Goal: Transaction & Acquisition: Purchase product/service

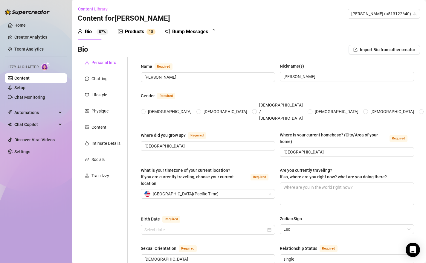
radio input "true"
type input "[DATE]"
click at [132, 31] on div "Products" at bounding box center [134, 31] width 19 height 7
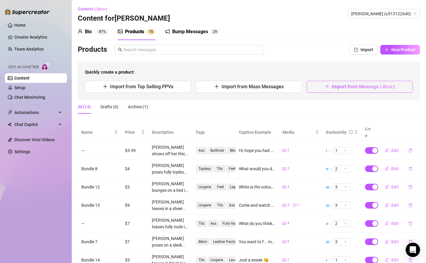
click at [332, 89] on span "Import from Message Library" at bounding box center [363, 87] width 63 height 6
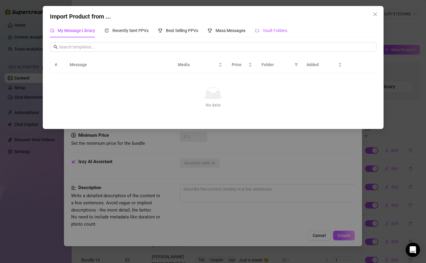
click at [269, 31] on span "Vault Folders" at bounding box center [275, 30] width 25 height 5
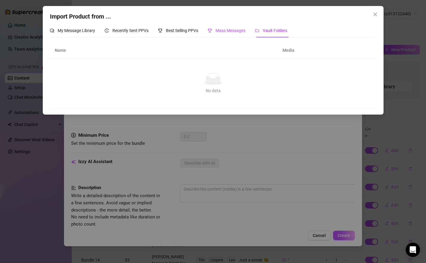
click at [238, 31] on span "Mass Messages" at bounding box center [231, 30] width 30 height 5
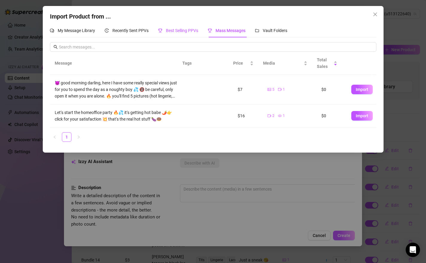
click at [179, 31] on span "Best Selling PPVs" at bounding box center [182, 30] width 32 height 5
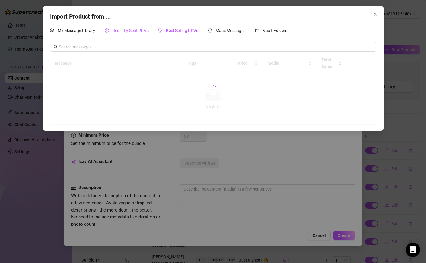
click at [127, 29] on span "Recently Sent PPVs" at bounding box center [130, 30] width 36 height 5
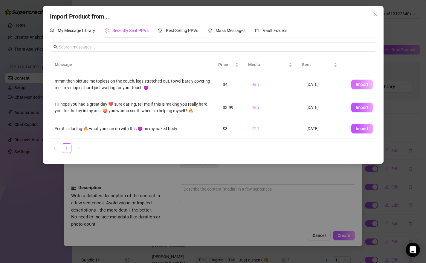
click at [356, 84] on span "Import" at bounding box center [362, 84] width 13 height 5
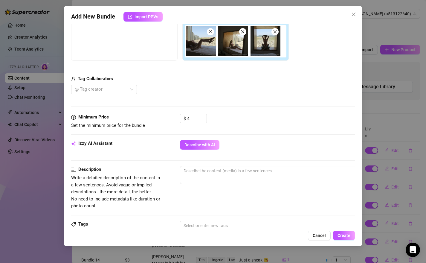
scroll to position [104, 0]
click at [322, 236] on span "Cancel" at bounding box center [319, 235] width 13 height 5
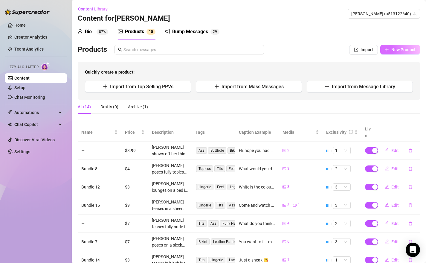
click at [393, 48] on span "New Product" at bounding box center [404, 49] width 24 height 5
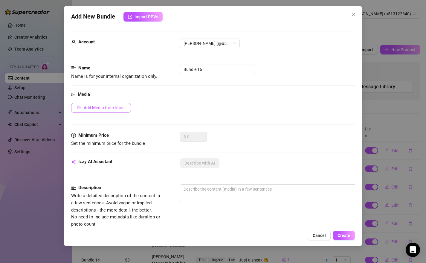
click at [123, 106] on span "Add Media from Vault" at bounding box center [104, 107] width 41 height 5
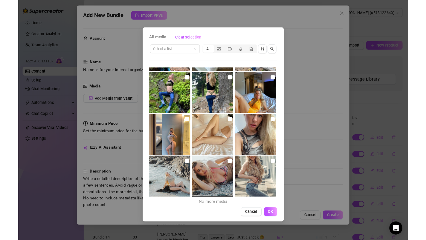
scroll to position [2422, 0]
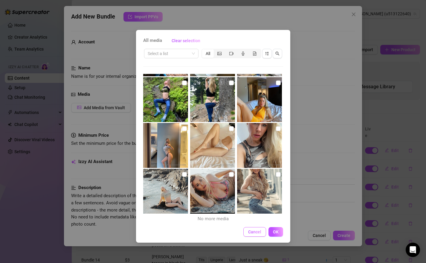
click at [255, 232] on span "Cancel" at bounding box center [254, 231] width 13 height 5
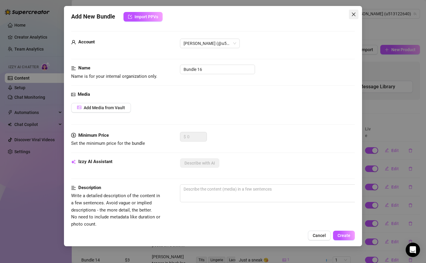
click at [352, 15] on icon "close" at bounding box center [353, 14] width 5 height 5
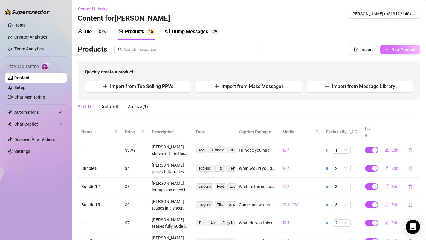
click at [396, 48] on span "New Product" at bounding box center [404, 49] width 24 height 5
type textarea "Type your message here..."
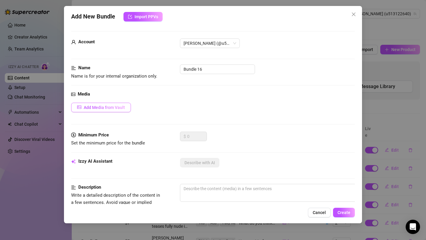
click at [100, 108] on span "Add Media from Vault" at bounding box center [104, 107] width 41 height 5
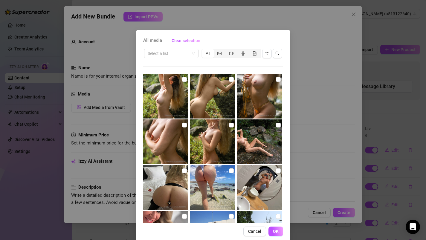
click at [178, 79] on img at bounding box center [165, 96] width 45 height 45
click at [182, 80] on input "checkbox" at bounding box center [184, 79] width 5 height 5
checkbox input "true"
click at [229, 80] on input "checkbox" at bounding box center [231, 79] width 5 height 5
checkbox input "true"
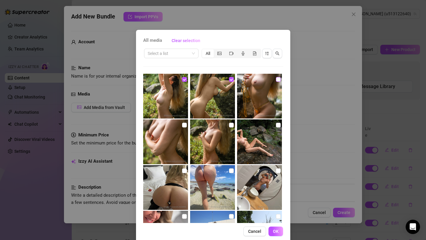
click at [276, 79] on input "checkbox" at bounding box center [278, 79] width 5 height 5
checkbox input "true"
click at [182, 124] on input "checkbox" at bounding box center [184, 125] width 5 height 5
checkbox input "true"
click at [229, 126] on input "checkbox" at bounding box center [231, 125] width 5 height 5
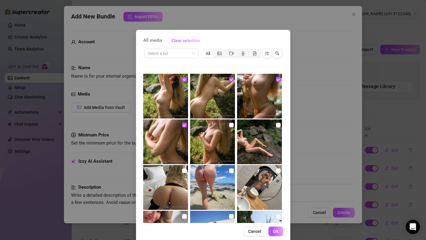
checkbox input "true"
click at [276, 126] on input "checkbox" at bounding box center [278, 125] width 5 height 5
checkbox input "true"
click at [274, 229] on button "OK" at bounding box center [276, 232] width 15 height 10
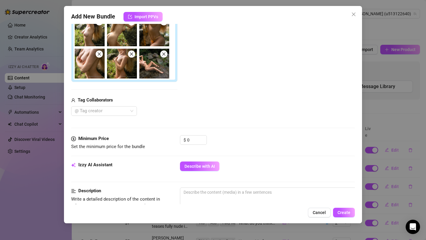
scroll to position [114, 0]
click at [197, 137] on input "0" at bounding box center [196, 139] width 19 height 9
click at [202, 137] on icon "up" at bounding box center [203, 138] width 2 height 2
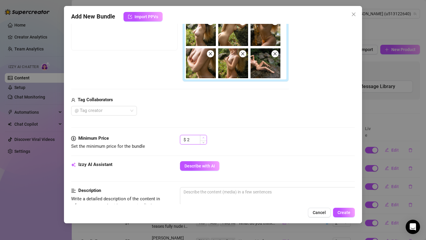
click at [202, 137] on icon "up" at bounding box center [203, 138] width 2 height 2
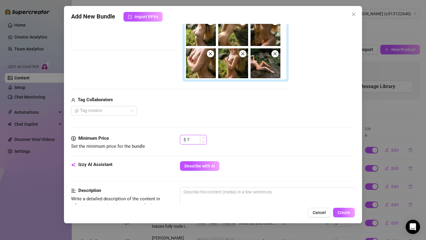
click at [202, 137] on icon "up" at bounding box center [203, 138] width 2 height 2
type input "10"
click at [202, 137] on icon "up" at bounding box center [203, 138] width 2 height 2
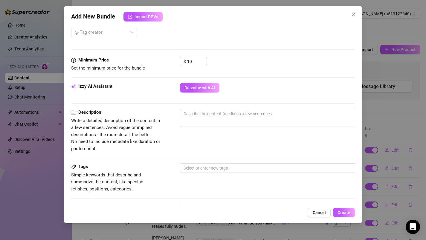
scroll to position [196, 0]
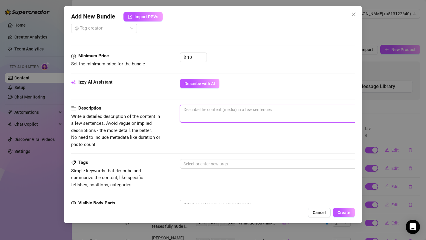
click at [250, 111] on textarea at bounding box center [284, 109] width 209 height 9
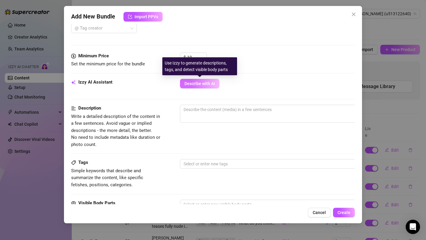
click at [213, 84] on span "Describe with AI" at bounding box center [200, 83] width 31 height 5
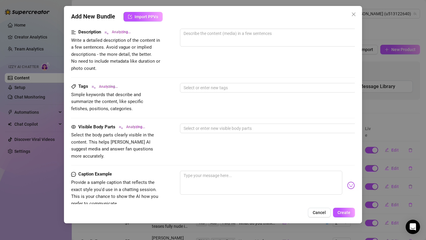
type textarea "[PERSON_NAME]"
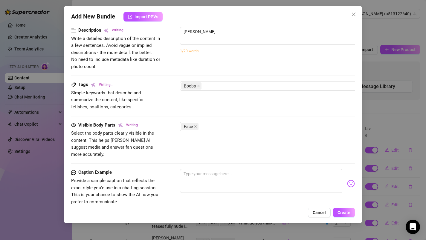
type textarea "[PERSON_NAME] poses"
type textarea "[PERSON_NAME] poses fully"
type textarea "[PERSON_NAME] poses fully nude"
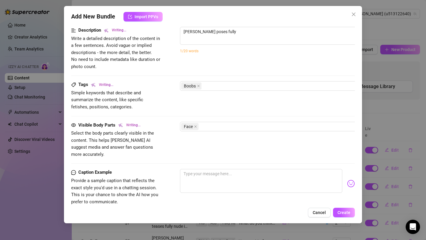
type textarea "[PERSON_NAME] poses fully nude"
type textarea "[PERSON_NAME] poses fully nude outdoors"
type textarea "[PERSON_NAME] poses fully nude outdoors on"
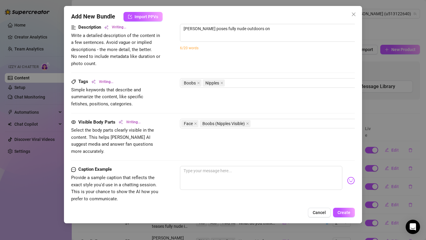
type textarea "[PERSON_NAME] poses fully nude outdoors on wet"
type textarea "[PERSON_NAME] poses fully nude outdoors on wet rocks,"
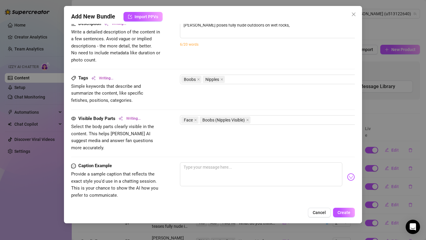
type textarea "[PERSON_NAME] poses fully nude outdoors on wet rocks, showing"
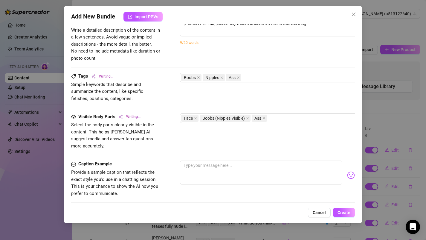
type textarea "[PERSON_NAME] poses fully nude outdoors on wet rocks, showing off"
type textarea "[PERSON_NAME] poses fully nude outdoors on wet rocks, showing off her"
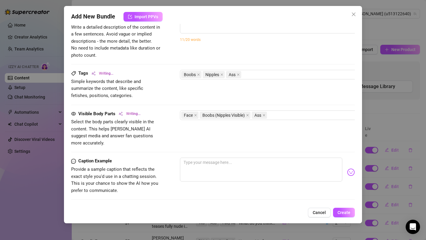
type textarea "[PERSON_NAME] poses fully nude outdoors on wet rocks, showing off her perky"
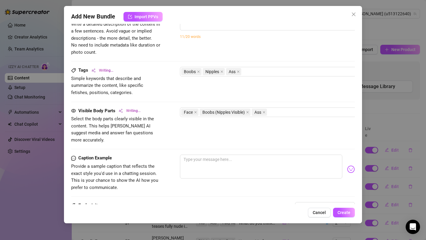
type textarea "[PERSON_NAME] poses fully nude outdoors on wet rocks, showing off her perky tits"
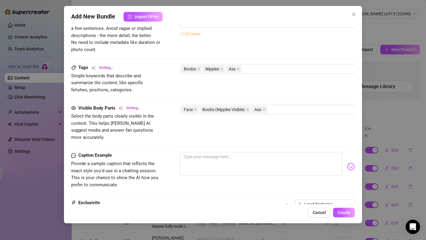
type textarea "[PERSON_NAME] poses fully nude outdoors on wet rocks, showing off her perky tit…"
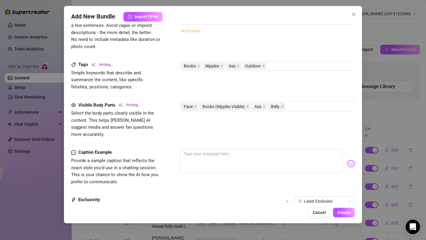
type textarea "[PERSON_NAME] poses fully nude outdoors on wet rocks, showing off her perky tit…"
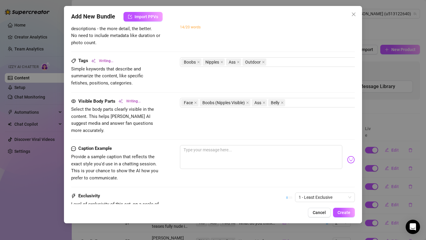
type textarea "[PERSON_NAME] poses fully nude outdoors on wet rocks, showing off her perky tit…"
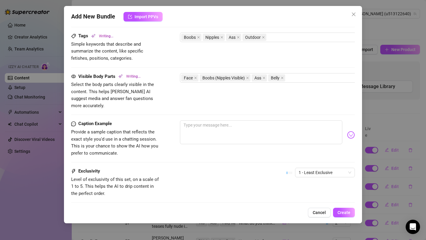
type textarea "[PERSON_NAME] poses fully nude outdoors on wet rocks, showing off her perky tit…"
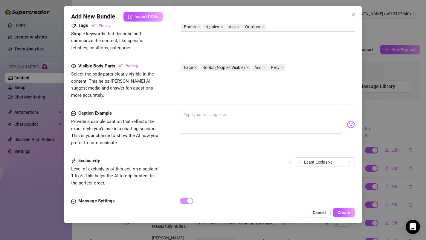
type textarea "[PERSON_NAME] poses fully nude outdoors on wet rocks, showing off her perky tit…"
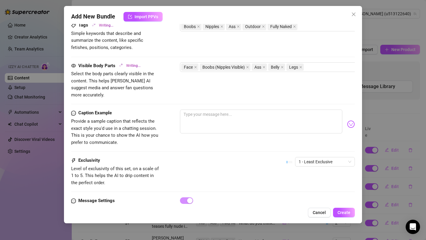
type textarea "[PERSON_NAME] poses fully nude outdoors on wet rocks, showing off her perky tit…"
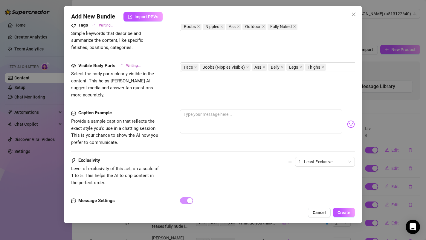
type textarea "[PERSON_NAME] poses fully nude outdoors on wet rocks, showing off her perky tit…"
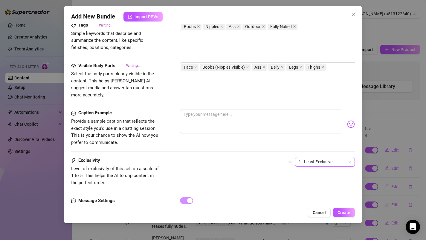
type textarea "[PERSON_NAME] poses fully nude outdoors on wet rocks, showing off her perky tit…"
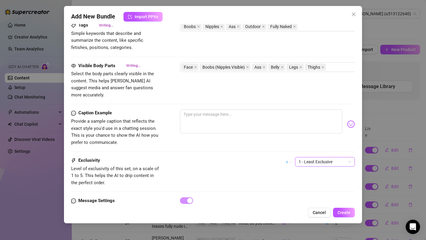
type textarea "[PERSON_NAME] poses fully nude outdoors on wet rocks, showing off her perky tit…"
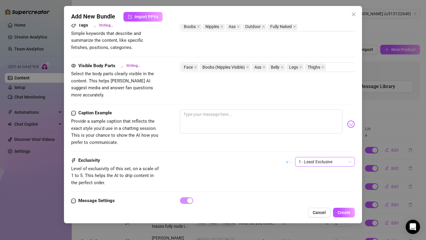
type textarea "[PERSON_NAME] poses fully nude outdoors on wet rocks, showing off her perky tit…"
click at [344, 158] on span "1 - Least Exclusive" at bounding box center [325, 162] width 53 height 9
type textarea "[PERSON_NAME] poses fully nude outdoors on wet rocks, showing off her perky tit…"
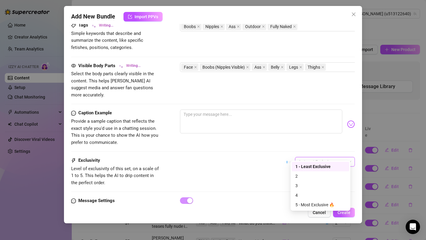
type textarea "[PERSON_NAME] poses fully nude outdoors on wet rocks, showing off her perky tit…"
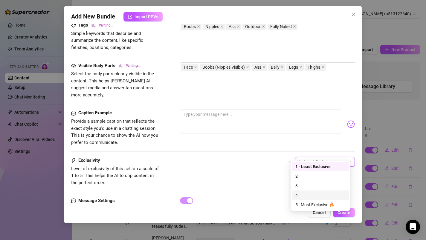
type textarea "[PERSON_NAME] poses fully nude outdoors on wet rocks, showing off her perky tit…"
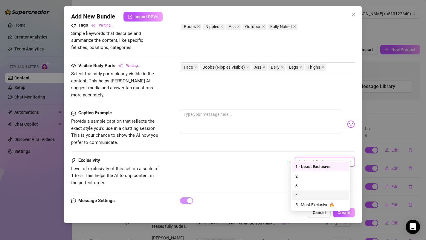
type textarea "[PERSON_NAME] poses fully nude outdoors on wet rocks, showing off her perky tit…"
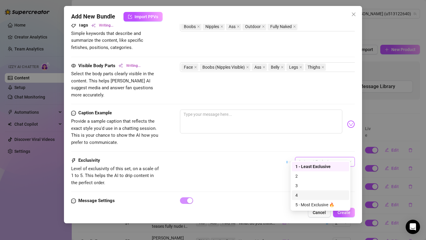
type textarea "[PERSON_NAME] poses fully nude outdoors on wet rocks, showing off her perky tit…"
click at [300, 195] on div "4" at bounding box center [321, 195] width 50 height 7
type textarea "[PERSON_NAME] poses fully nude outdoors on wet rocks, showing off her perky tit…"
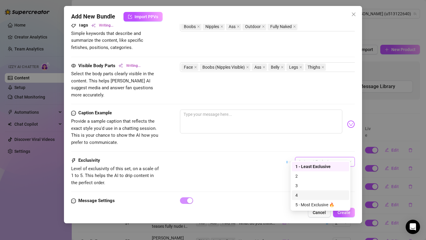
type textarea "[PERSON_NAME] poses fully nude outdoors on wet rocks, showing off her perky tit…"
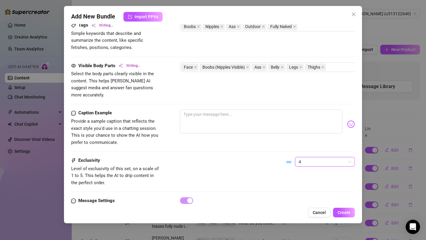
type textarea "[PERSON_NAME] poses fully nude outdoors on wet rocks, showing off her perky tit…"
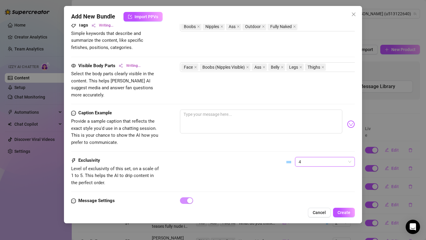
type textarea "[PERSON_NAME] poses fully nude outdoors on wet rocks, showing off her perky tit…"
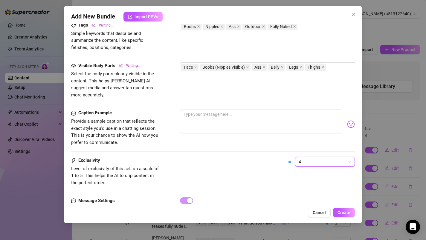
type textarea "[PERSON_NAME] poses fully nude outdoors on wet rocks, showing off her perky tit…"
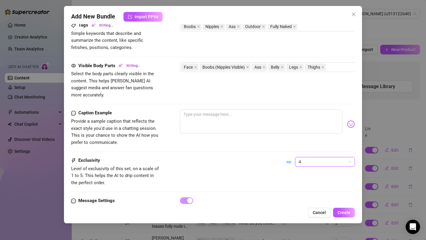
type textarea "[PERSON_NAME] poses fully nude outdoors on wet rocks, showing off her perky tit…"
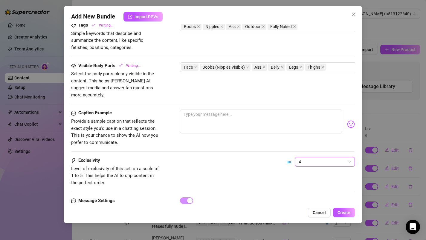
type textarea "[PERSON_NAME] poses fully nude outdoors on wet rocks, showing off her perky tit…"
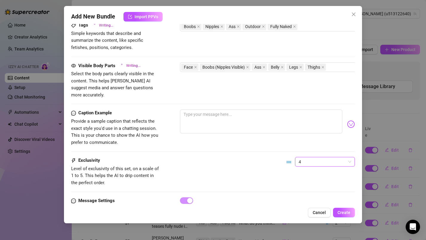
type textarea "[PERSON_NAME] poses fully nude outdoors on wet rocks, showing off her perky tit…"
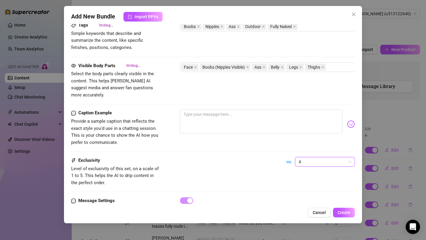
type textarea "[PERSON_NAME] poses fully nude outdoors on wet rocks, showing off her perky tit…"
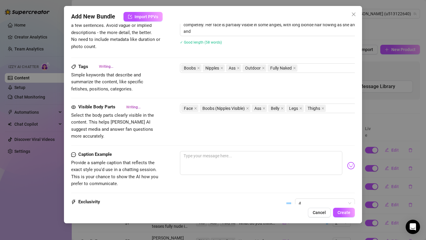
type textarea "[PERSON_NAME] poses fully nude outdoors on wet rocks, showing off her perky tit…"
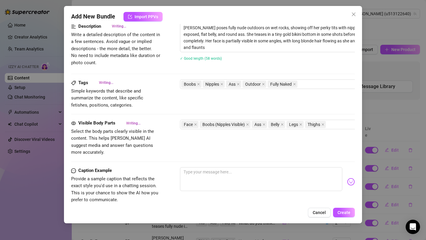
type textarea "[PERSON_NAME] poses fully nude outdoors on wet rocks, showing off her perky tit…"
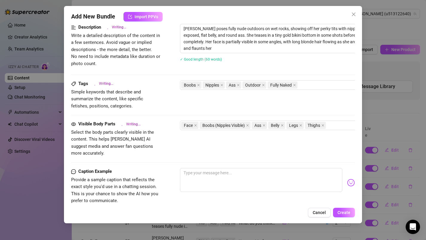
type textarea "[PERSON_NAME] poses fully nude outdoors on wet rocks, showing off her perky tit…"
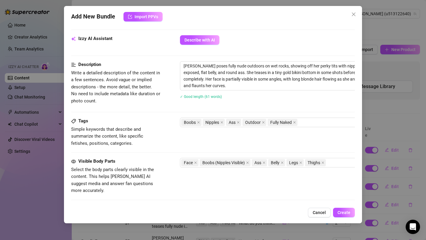
scroll to position [238, 0]
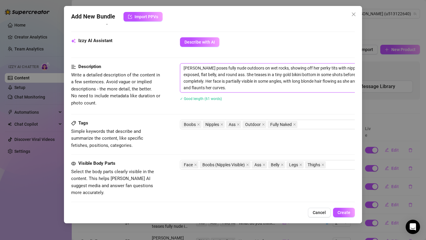
drag, startPoint x: 236, startPoint y: 70, endPoint x: 251, endPoint y: 69, distance: 15.3
click at [251, 69] on textarea "[PERSON_NAME] poses fully nude outdoors on wet rocks, showing off her perky tit…" at bounding box center [284, 78] width 209 height 29
type textarea "[PERSON_NAME] poses fully nude i on wet rocks, showing off her perky tits with …"
type textarea "[PERSON_NAME] poses fully nude in on wet rocks, showing off her perky tits with…"
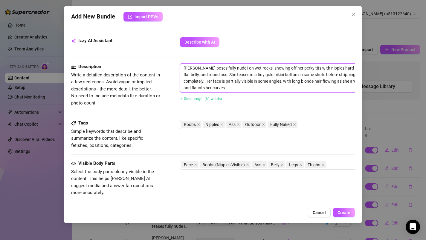
type textarea "[PERSON_NAME] poses fully nude in on wet rocks, showing off her perky tits with…"
type textarea "[PERSON_NAME] poses fully nude in t on wet rocks, showing off her perky tits wi…"
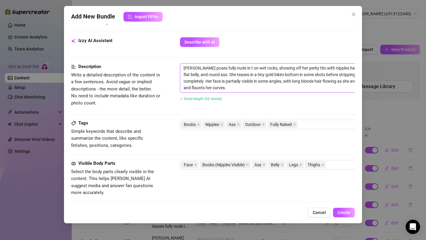
type textarea "[PERSON_NAME] poses fully nude in th on wet rocks, showing off her perky tits w…"
type textarea "[PERSON_NAME] poses fully nude in the on wet rocks, showing off her perky tits …"
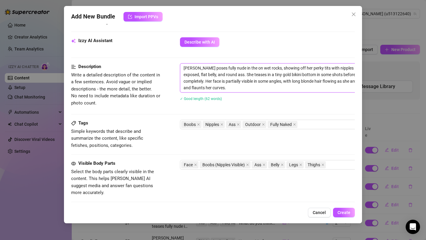
type textarea "[PERSON_NAME] poses fully nude in the on wet rocks, showing off her perky tits …"
type textarea "[PERSON_NAME] poses fully nude in the j on wet rocks, showing off her perky tit…"
type textarea "[PERSON_NAME] poses fully nude in the ju on wet rocks, showing off her perky ti…"
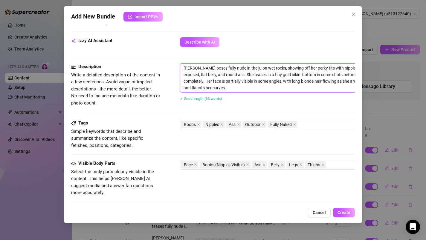
type textarea "[PERSON_NAME] poses fully nude in the jun on wet rocks, showing off her perky t…"
type textarea "[PERSON_NAME] poses fully nude in the jung on wet rocks, showing off her perky …"
type textarea "[PERSON_NAME] poses fully nude in the jungl on wet rocks, showing off her perky…"
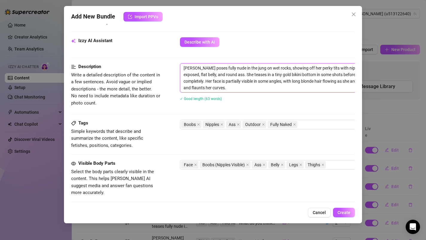
type textarea "[PERSON_NAME] poses fully nude in the jungl on wet rocks, showing off her perky…"
type textarea "[PERSON_NAME] poses fully nude in the jungle on wet rocks, showing off her perk…"
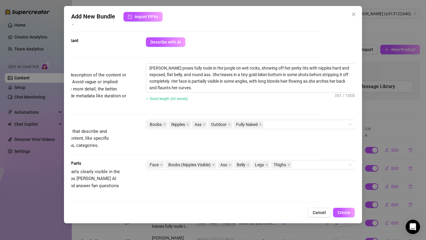
scroll to position [238, 39]
click at [228, 125] on icon "close" at bounding box center [229, 124] width 3 height 3
click at [260, 124] on div "Boobs Nipples Ass Fully Naked" at bounding box center [247, 125] width 201 height 8
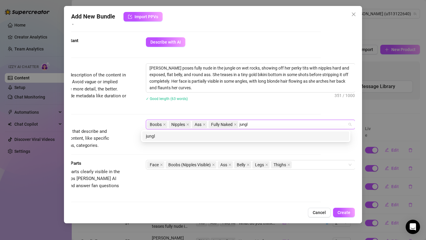
type input "jungle"
click at [153, 137] on div "jungle" at bounding box center [246, 136] width 200 height 7
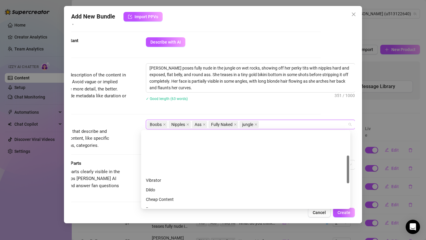
scroll to position [127, 0]
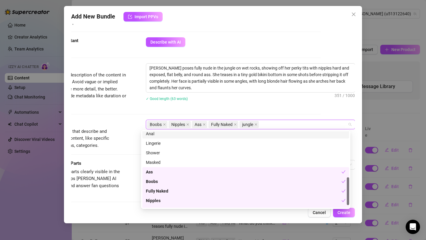
click at [319, 113] on div "Account [PERSON_NAME] (@u513122640) Name Name is for your internal organization…" at bounding box center [213, 114] width 284 height 181
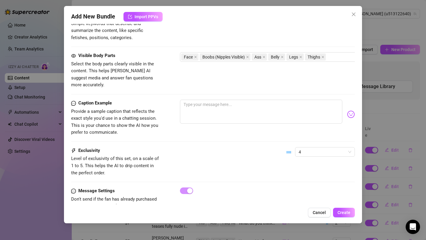
scroll to position [346, 0]
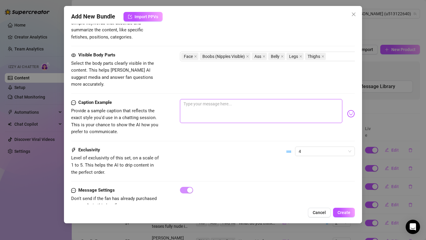
click at [226, 105] on textarea at bounding box center [261, 111] width 163 height 24
type textarea "W"
type textarea "Wh"
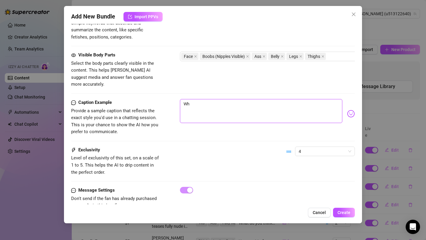
type textarea "Wha"
type textarea "What"
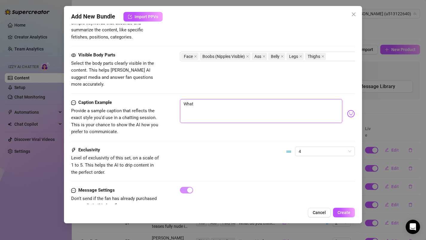
type textarea "What"
type textarea "What a"
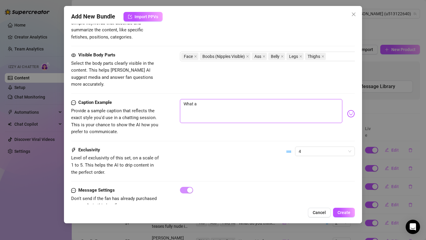
type textarea "What a g"
type textarea "What a gr"
type textarea "What a gre"
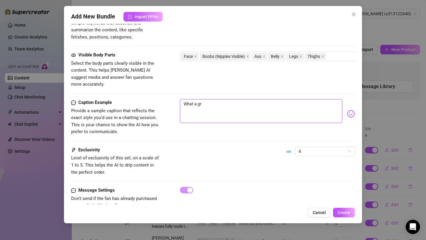
type textarea "What a gre"
type textarea "What a grea"
type textarea "What a great"
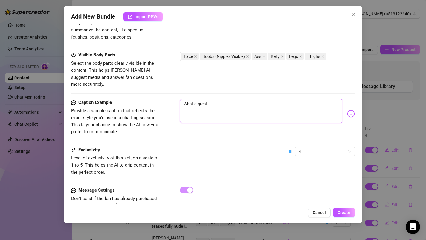
type textarea "What a great"
type textarea "What a great d"
type textarea "What a great da"
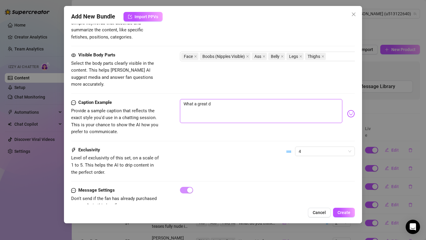
type textarea "What a great da"
type textarea "What a great day"
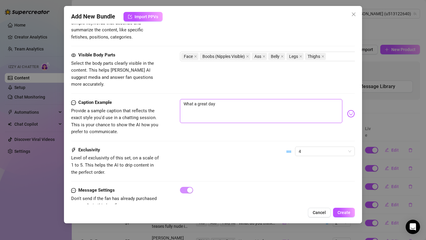
type textarea "What a great day i"
type textarea "What a great day in"
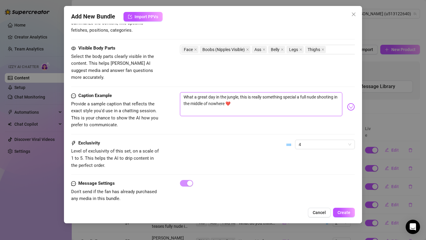
scroll to position [360, 0]
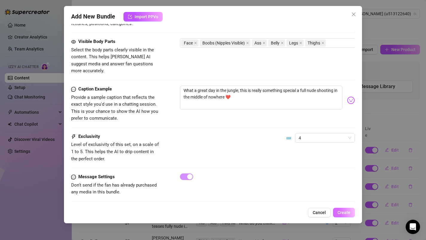
click at [349, 211] on span "Create" at bounding box center [344, 213] width 13 height 5
